Goal: Find specific page/section: Find specific page/section

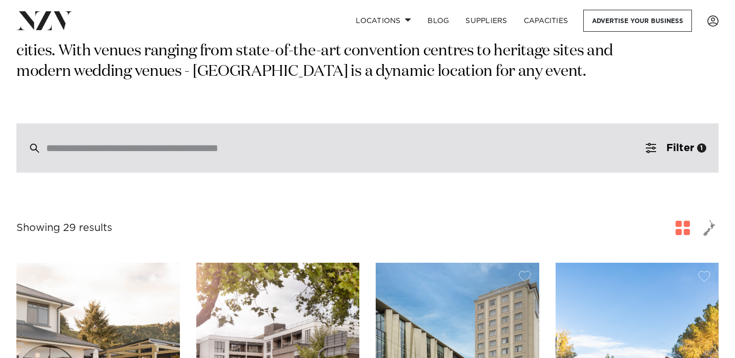
scroll to position [206, 0]
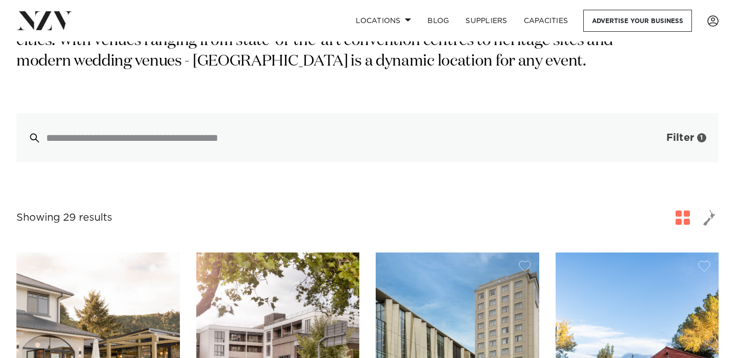
click at [693, 140] on span "Filter" at bounding box center [680, 138] width 28 height 10
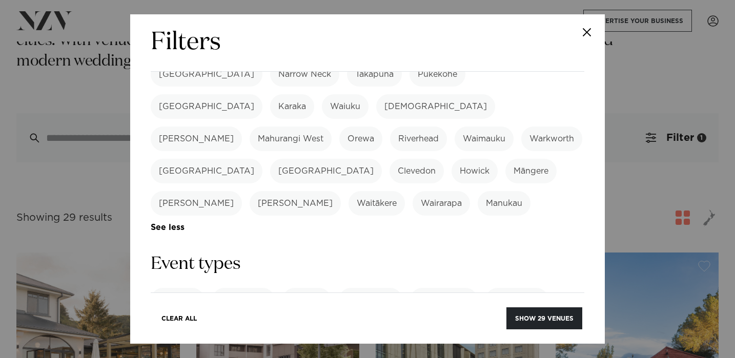
scroll to position [330, 0]
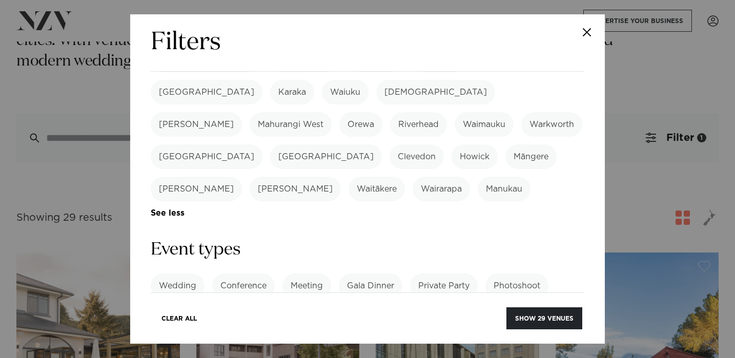
click at [523, 314] on link "See more" at bounding box center [538, 318] width 80 height 9
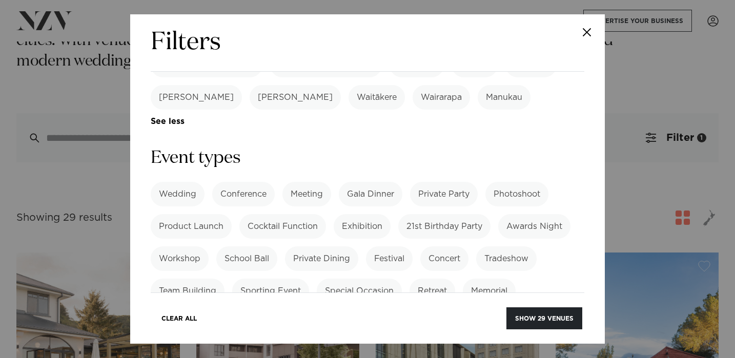
scroll to position [414, 0]
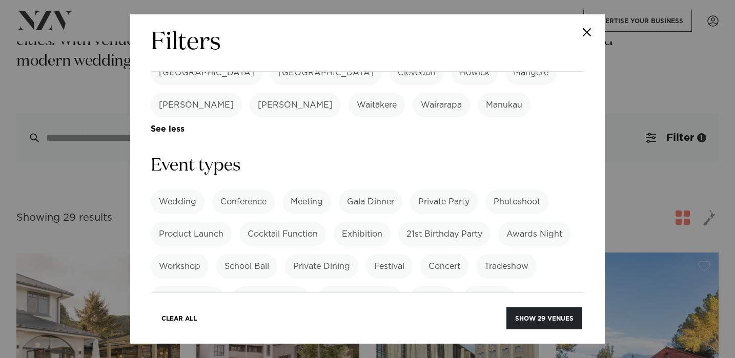
click at [435, 190] on label "Private Party" at bounding box center [444, 202] width 68 height 25
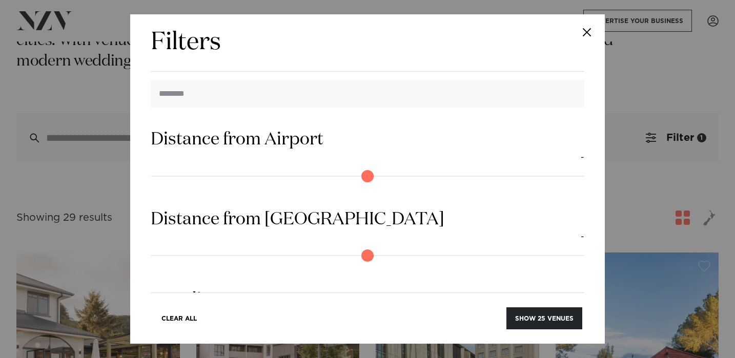
scroll to position [1057, 0]
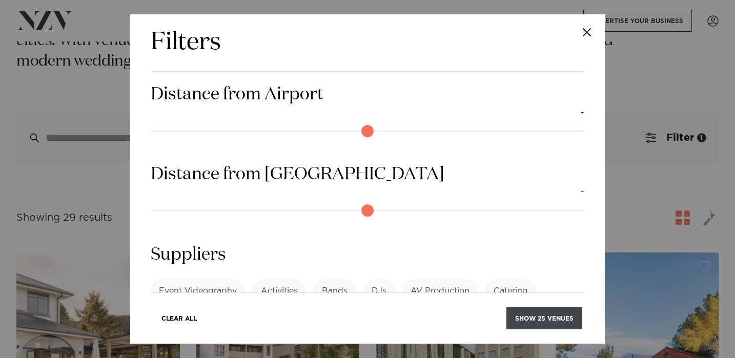
click at [522, 324] on button "Show 25 venues" at bounding box center [544, 319] width 76 height 22
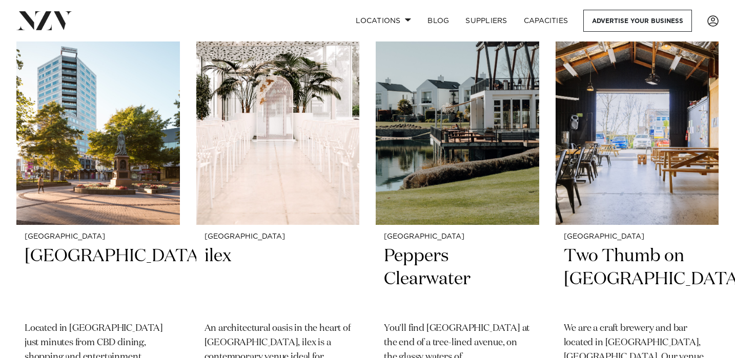
scroll to position [291, 0]
